Goal: Information Seeking & Learning: Learn about a topic

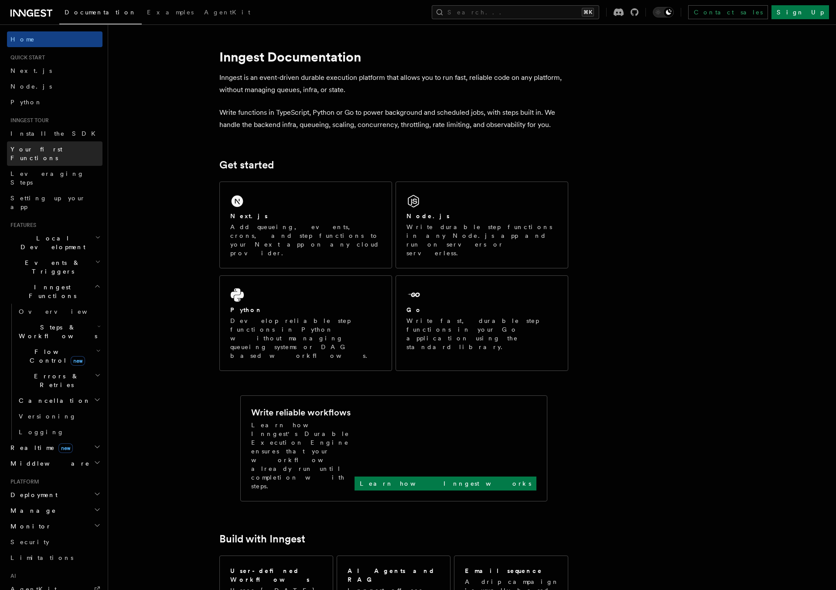
click at [45, 146] on span "Your first Functions" at bounding box center [36, 154] width 52 height 16
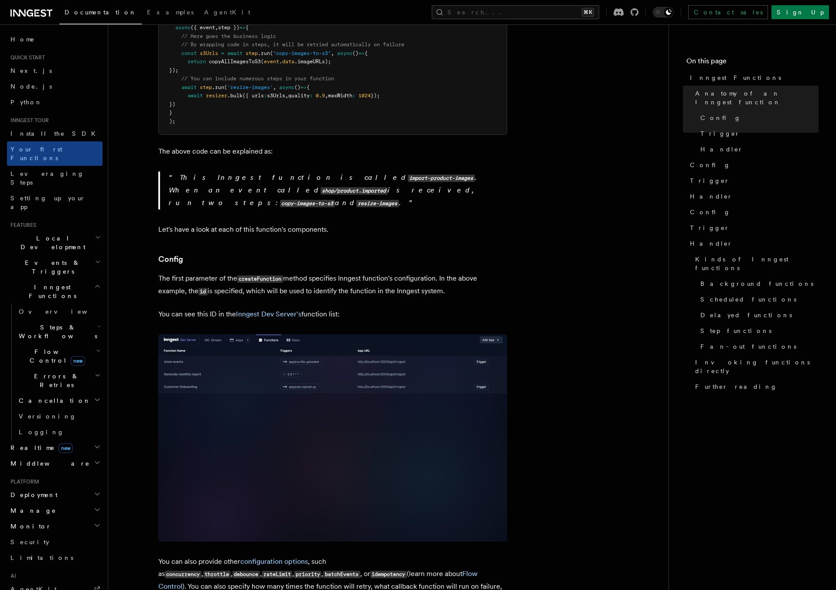
scroll to position [348, 0]
